Goal: Task Accomplishment & Management: Use online tool/utility

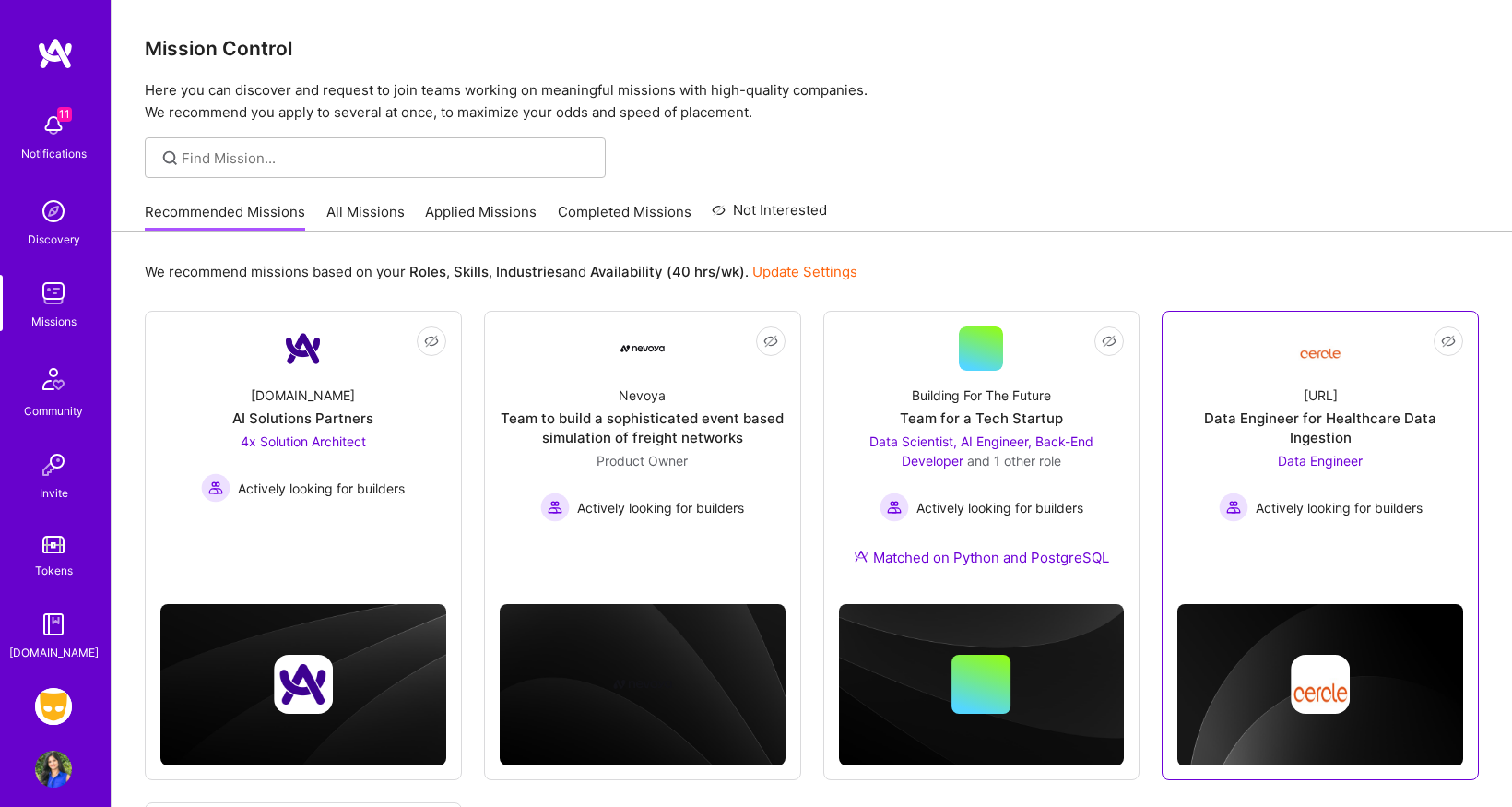
click at [1338, 392] on div "[URL]" at bounding box center [1320, 394] width 34 height 19
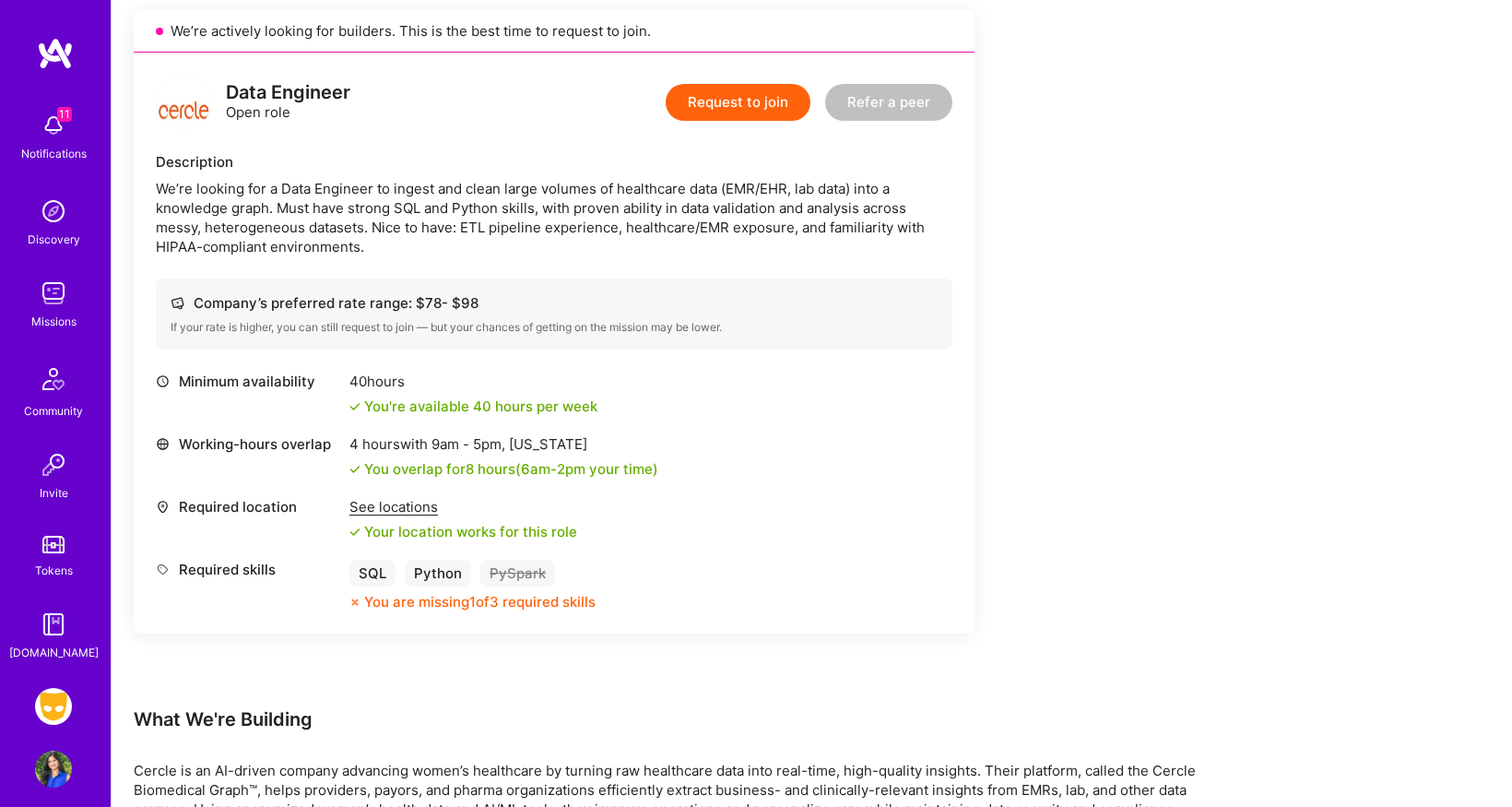
scroll to position [422, 0]
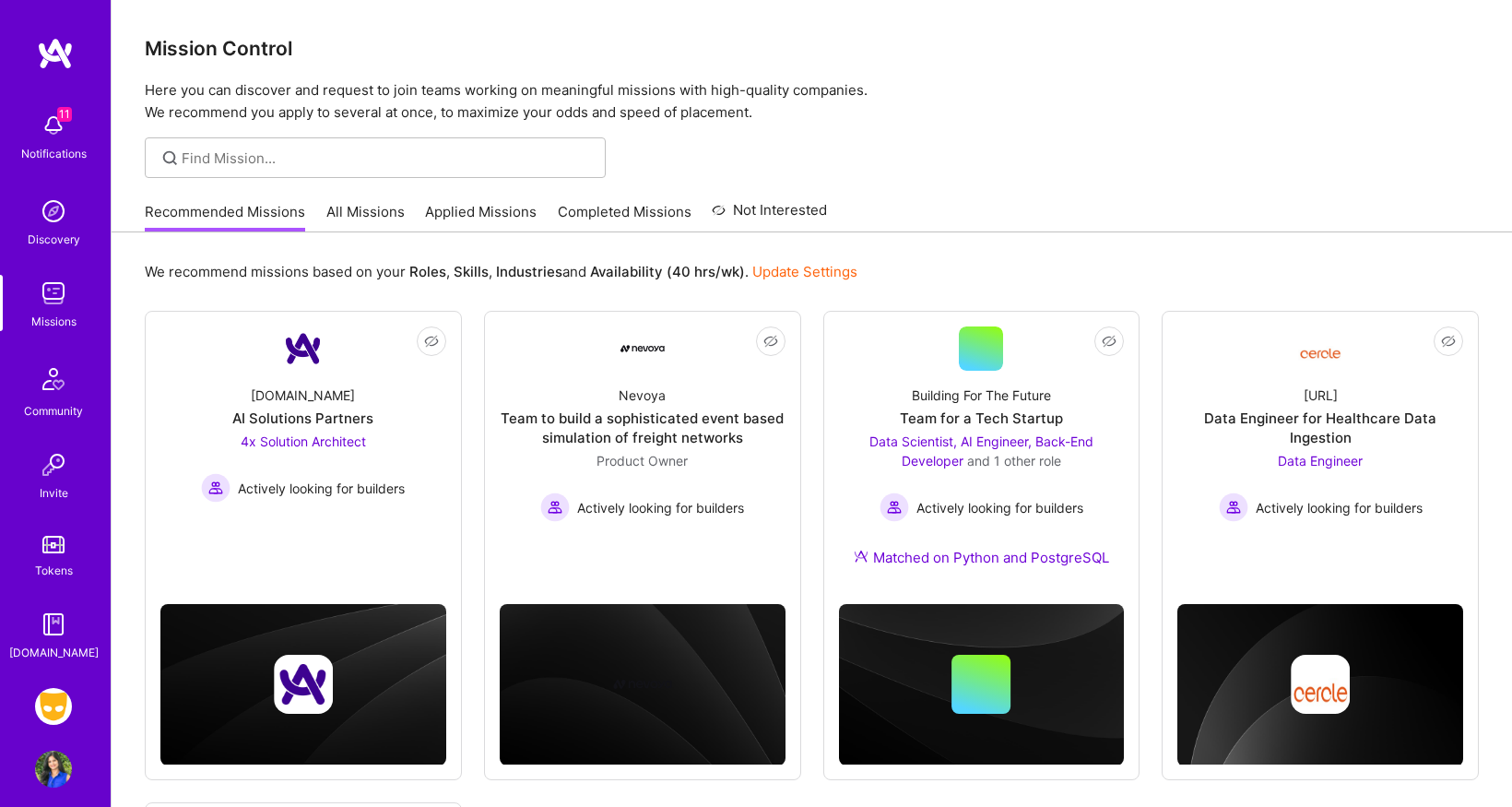
click at [56, 696] on img at bounding box center [54, 706] width 37 height 37
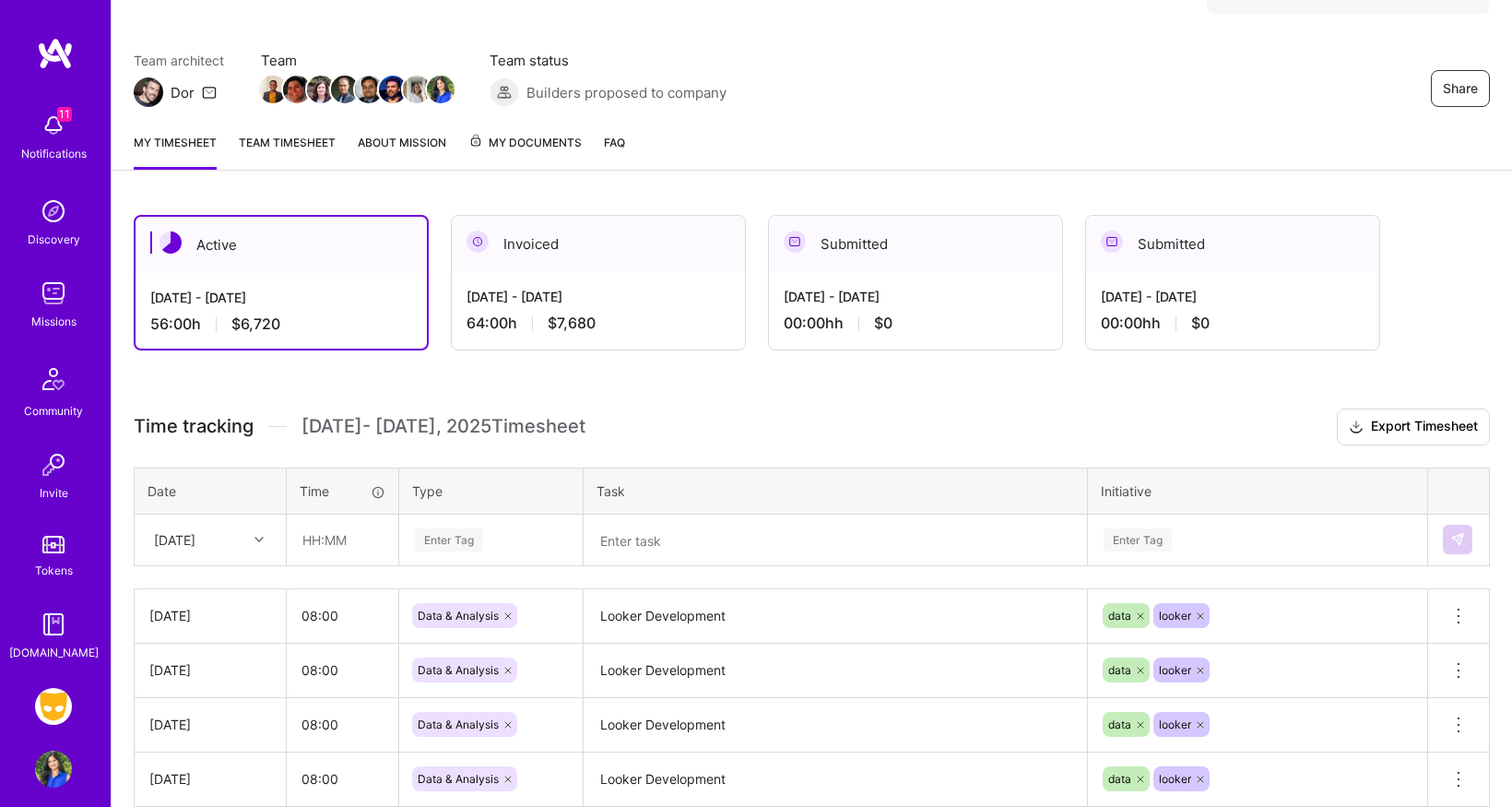
scroll to position [127, 0]
click at [360, 538] on input "text" at bounding box center [342, 538] width 110 height 49
type input "08:00"
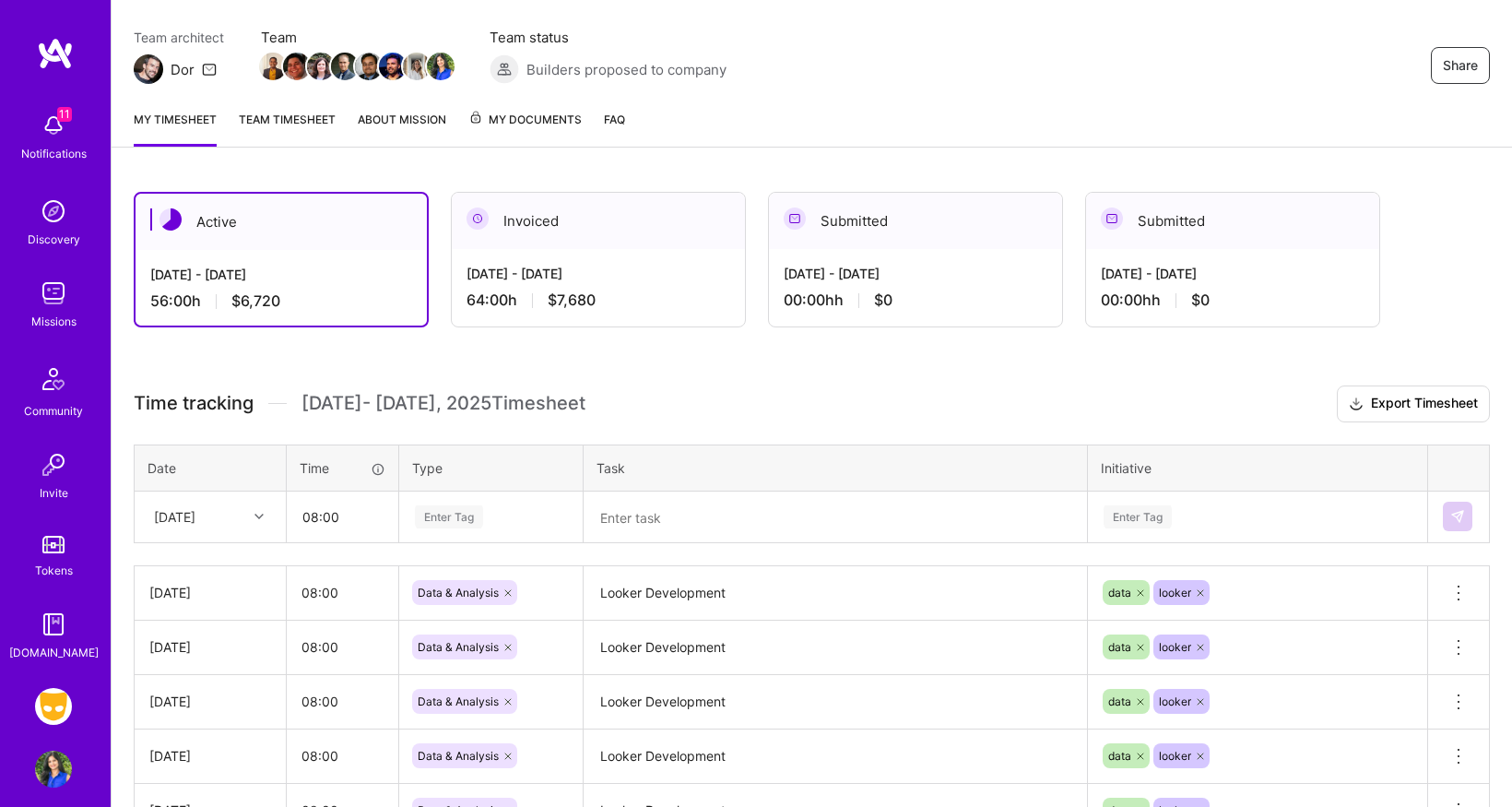
scroll to position [171, 0]
click at [479, 540] on div "Enter Tag" at bounding box center [490, 516] width 181 height 48
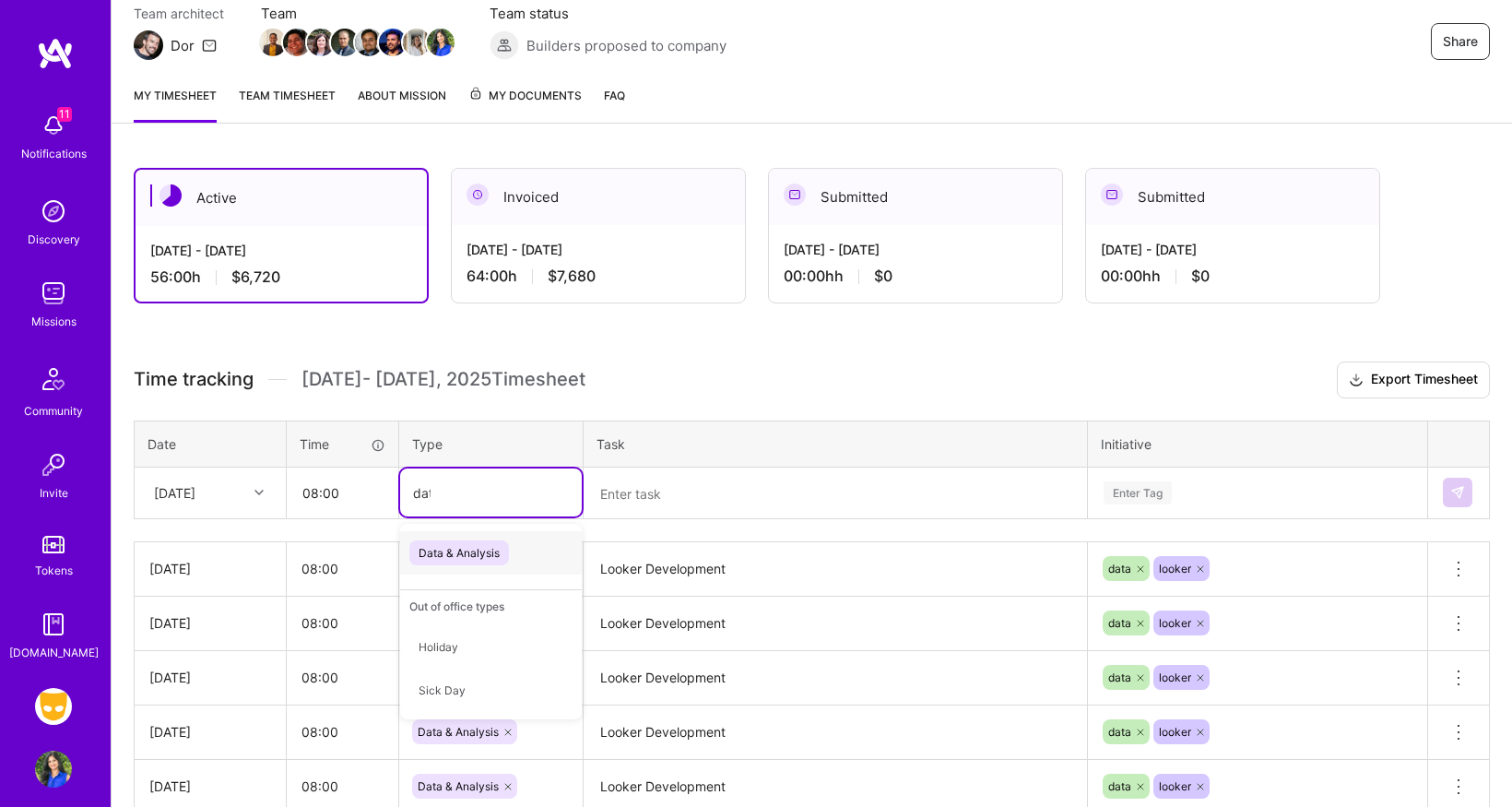
type input "data"
click at [457, 542] on span "Data & Analysis" at bounding box center [459, 552] width 100 height 25
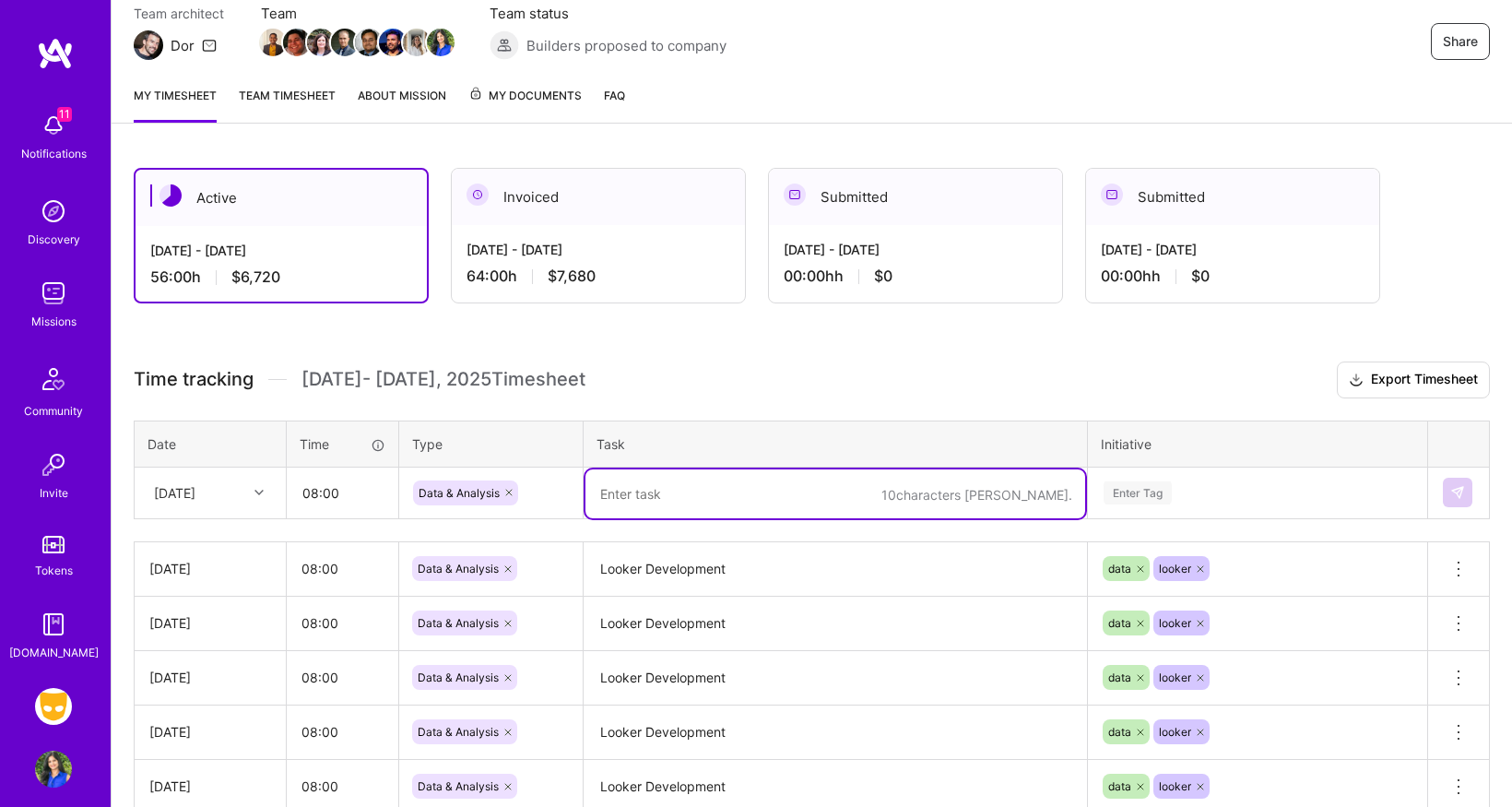
click at [702, 503] on textarea at bounding box center [836, 493] width 500 height 49
type textarea "Looker development"
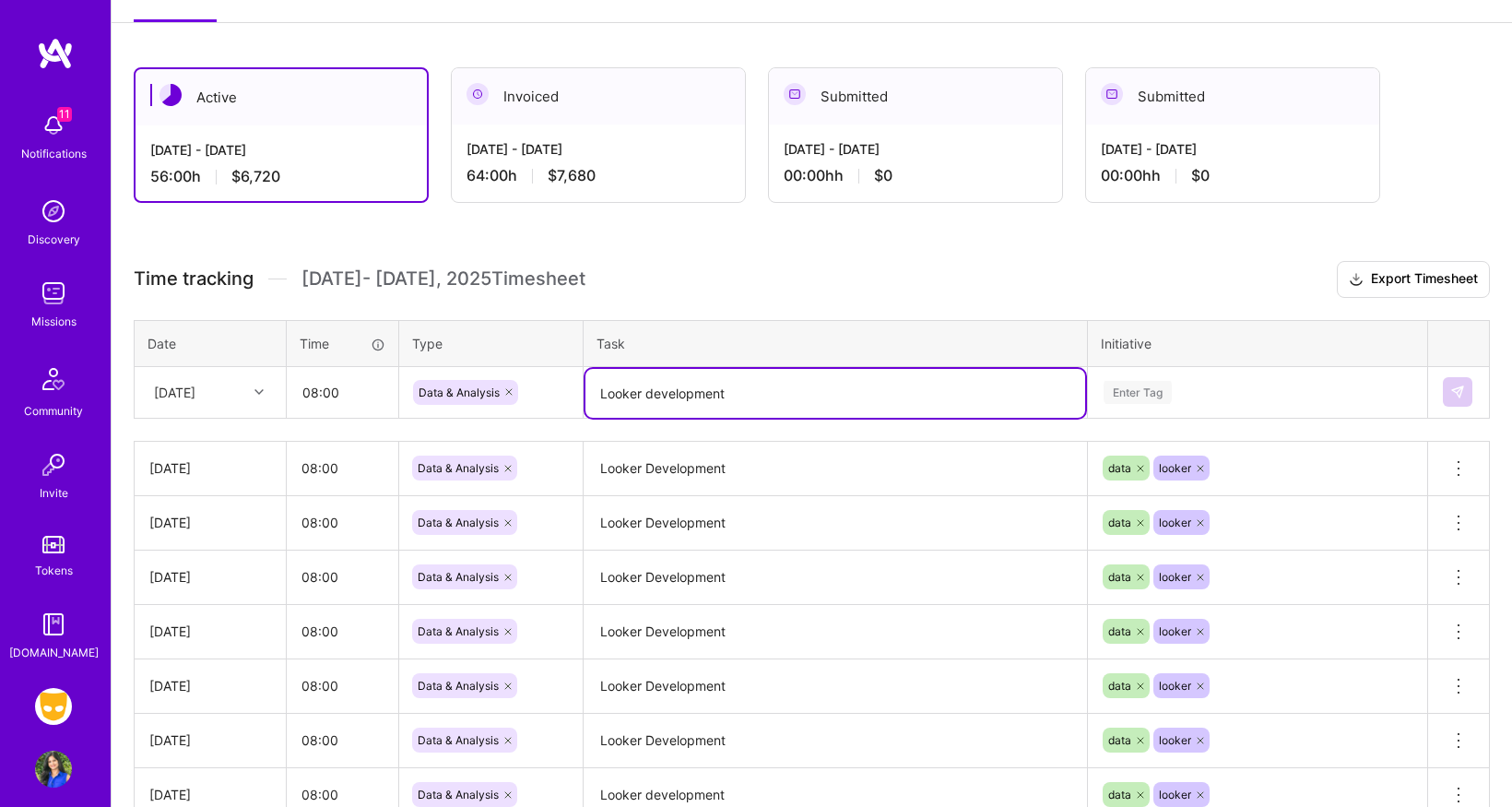
click at [1143, 416] on div "Enter Tag" at bounding box center [1258, 392] width 338 height 48
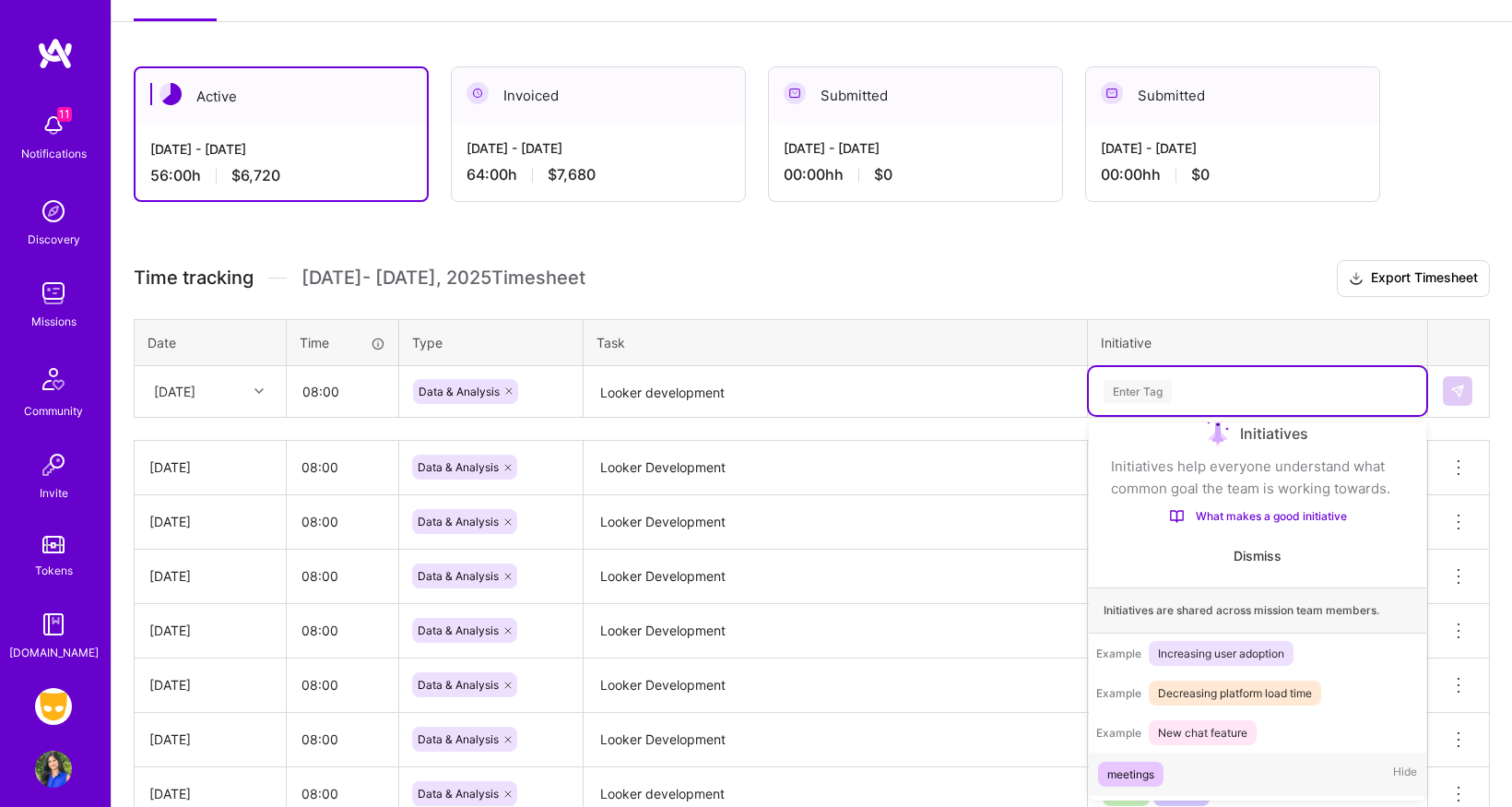
scroll to position [31, 0]
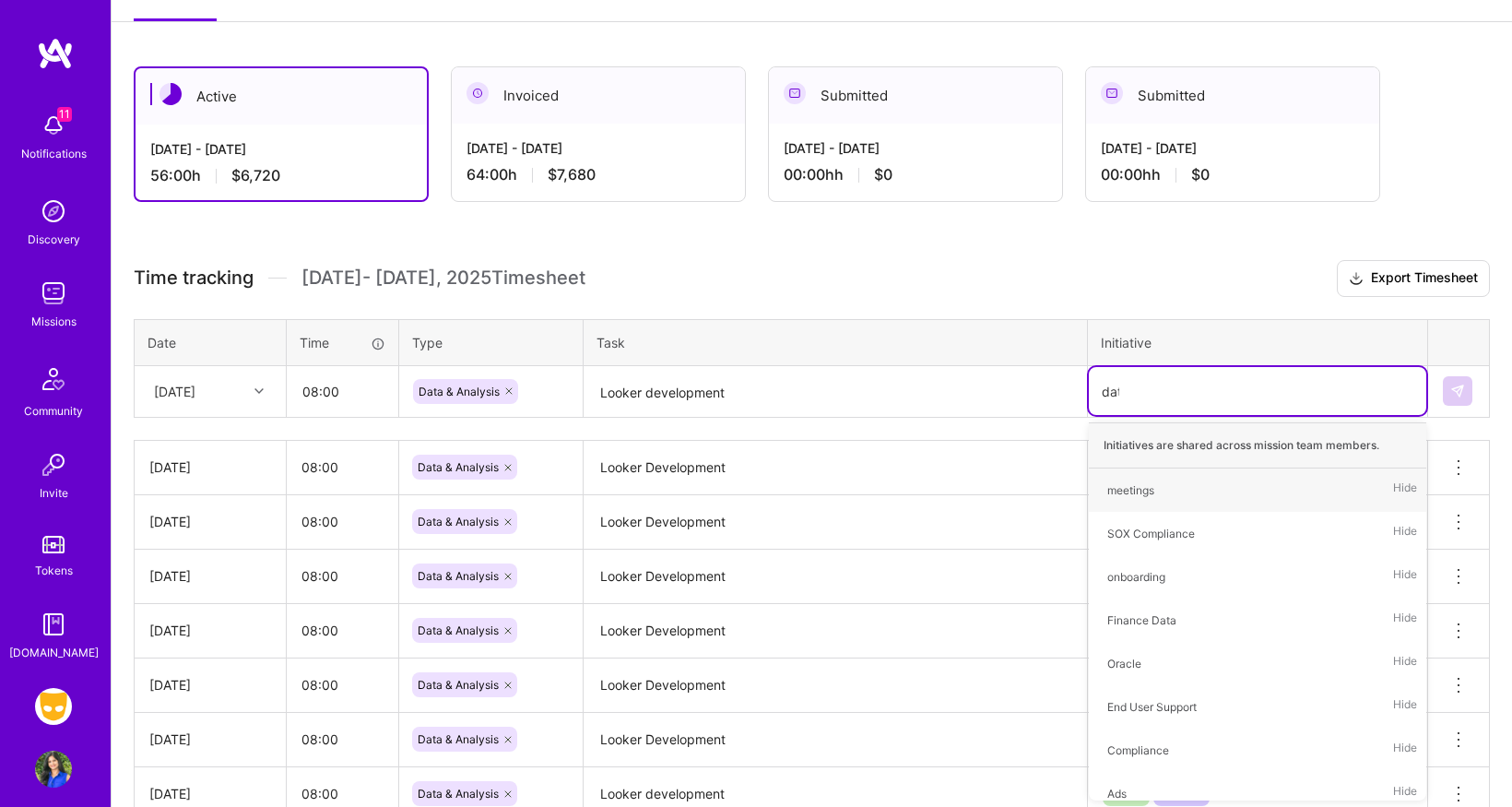
type input "data"
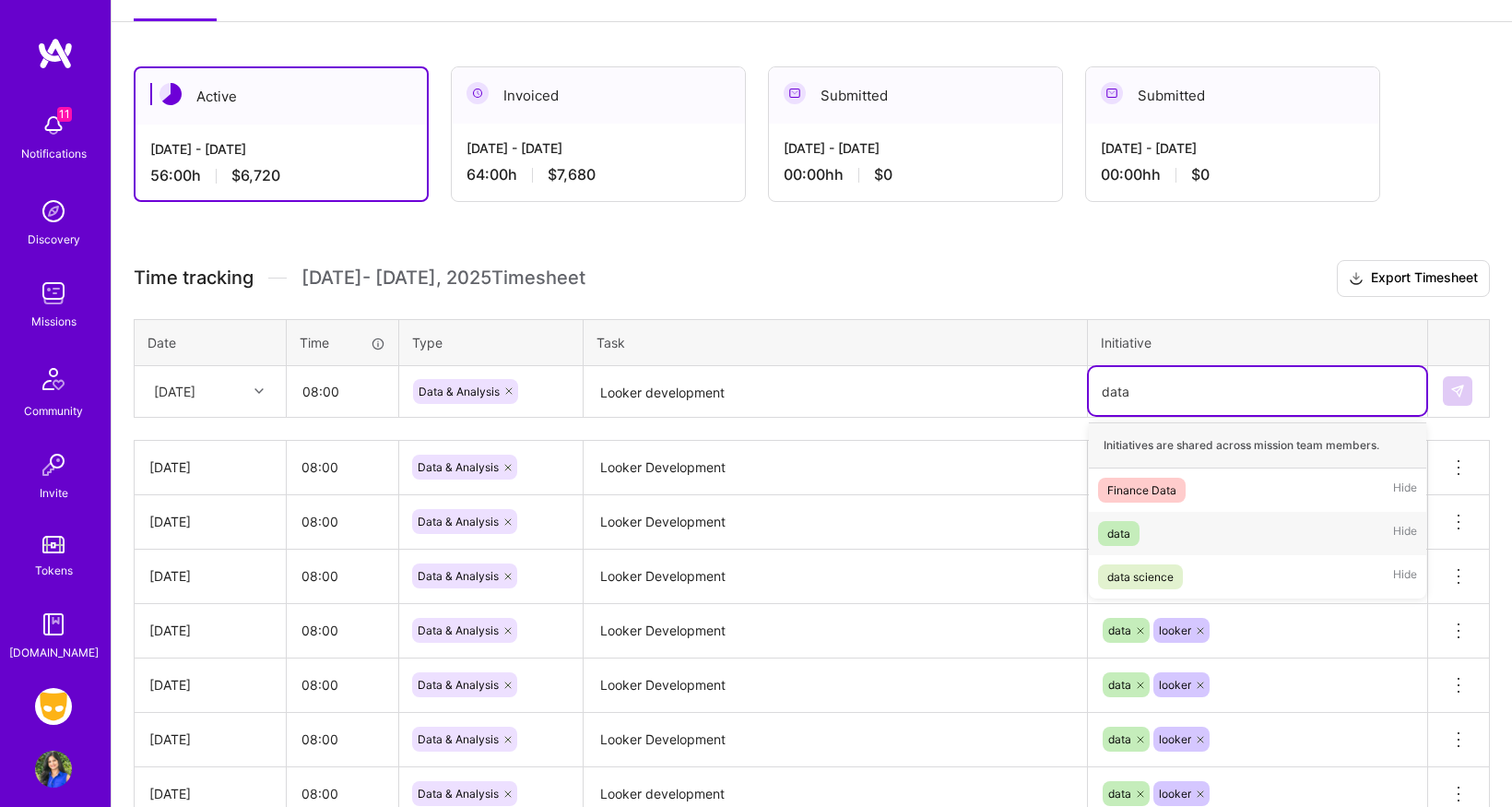
click at [1102, 537] on span "data" at bounding box center [1119, 533] width 42 height 25
type input "looke"
click at [1124, 489] on div "looker" at bounding box center [1123, 490] width 32 height 19
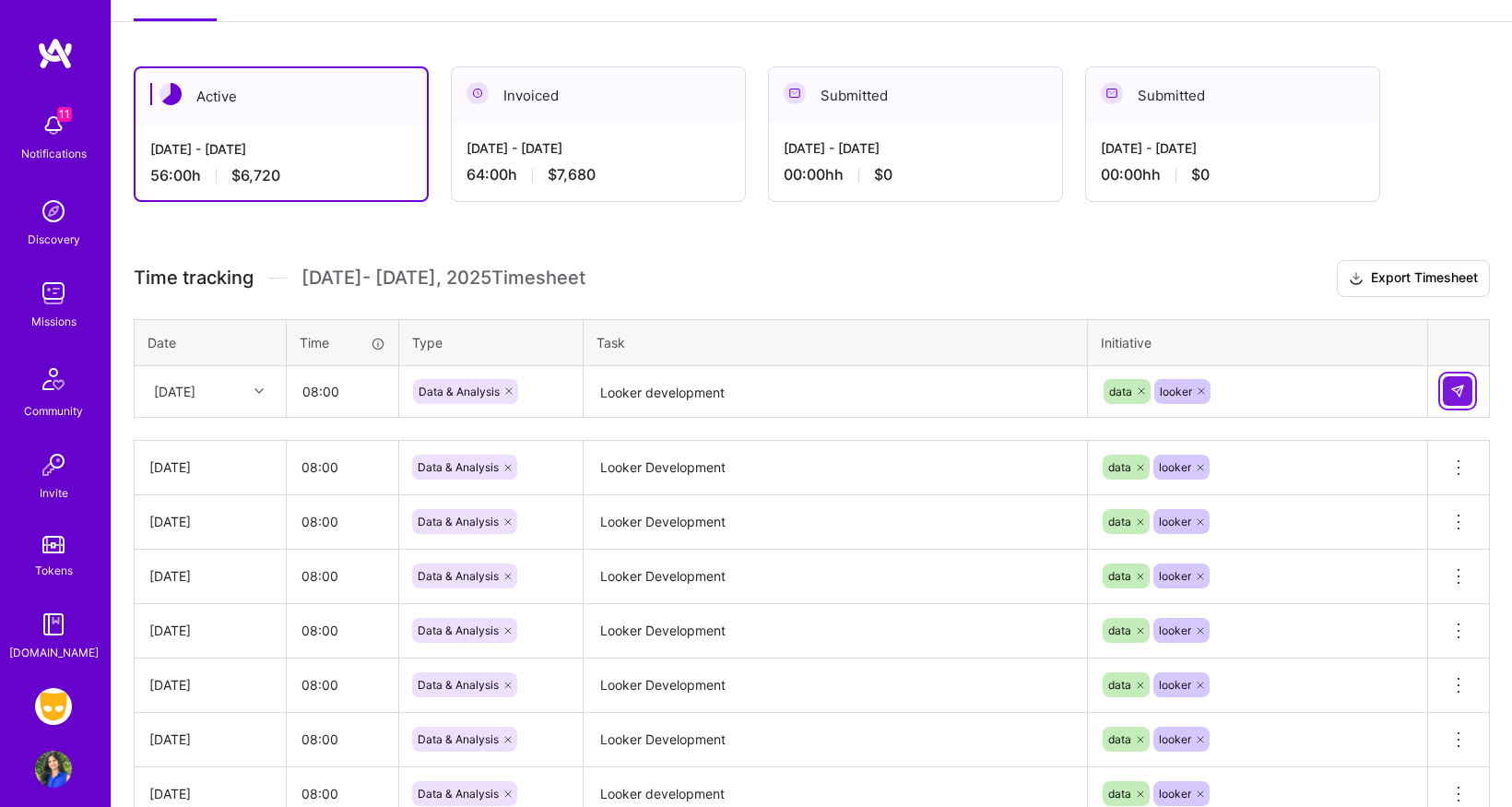
click at [1470, 386] on button at bounding box center [1457, 391] width 30 height 30
click at [58, 710] on img at bounding box center [54, 706] width 37 height 37
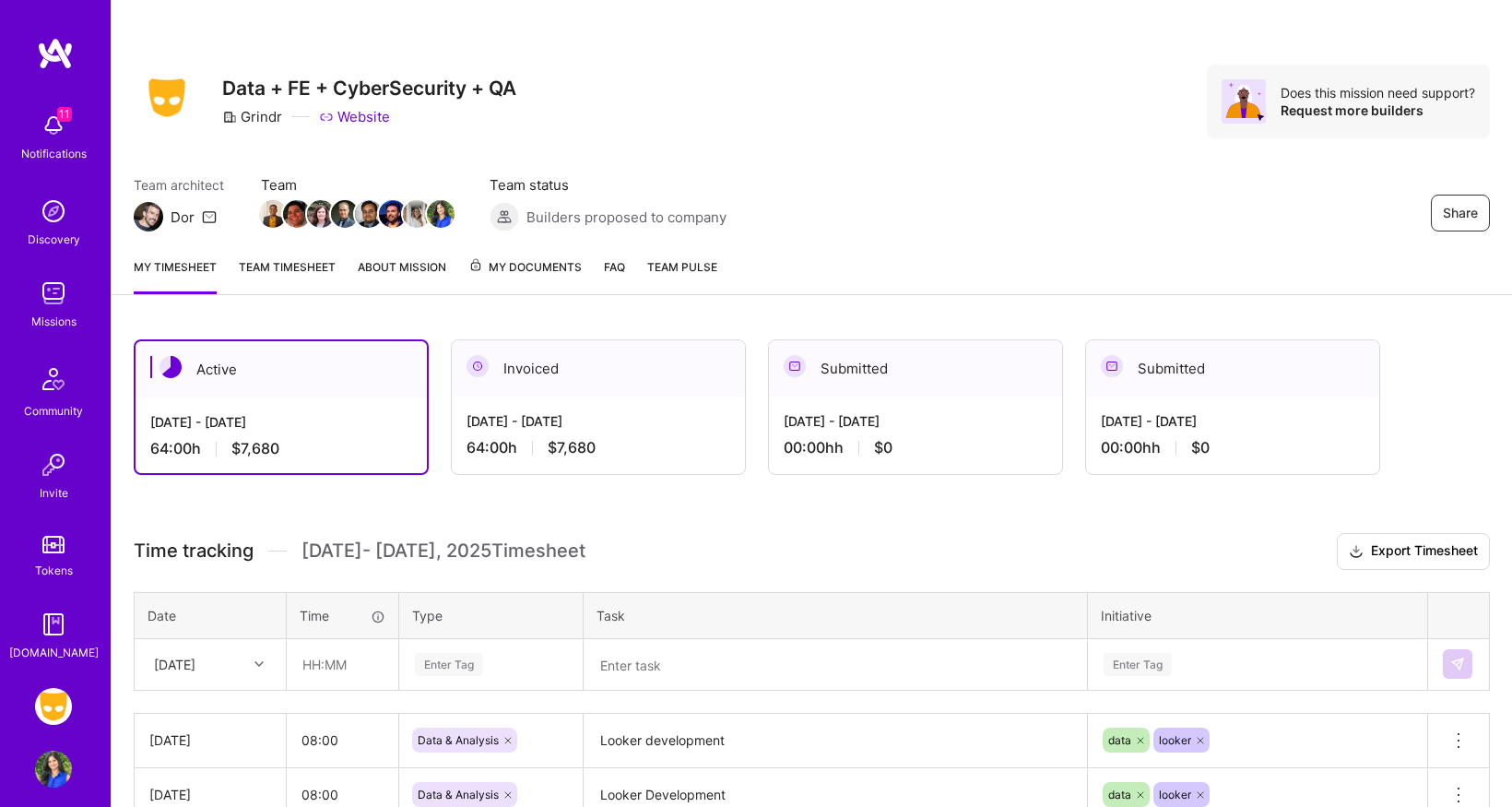
click at [527, 262] on span "My Documents" at bounding box center [525, 267] width 114 height 20
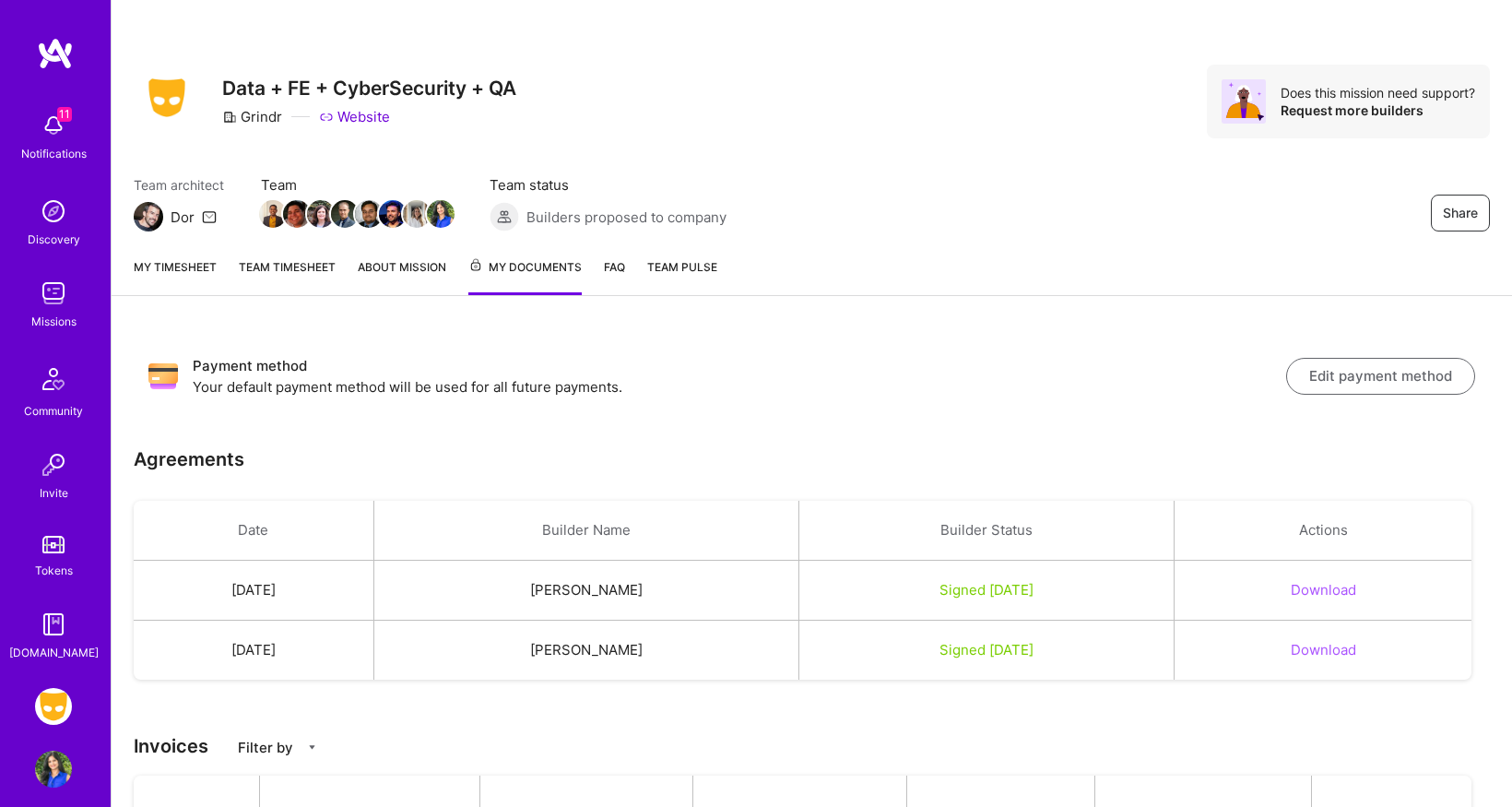
click at [1343, 587] on button "Download" at bounding box center [1323, 590] width 66 height 19
click at [1324, 590] on button "Download" at bounding box center [1323, 590] width 66 height 19
